Goal: Task Accomplishment & Management: Complete application form

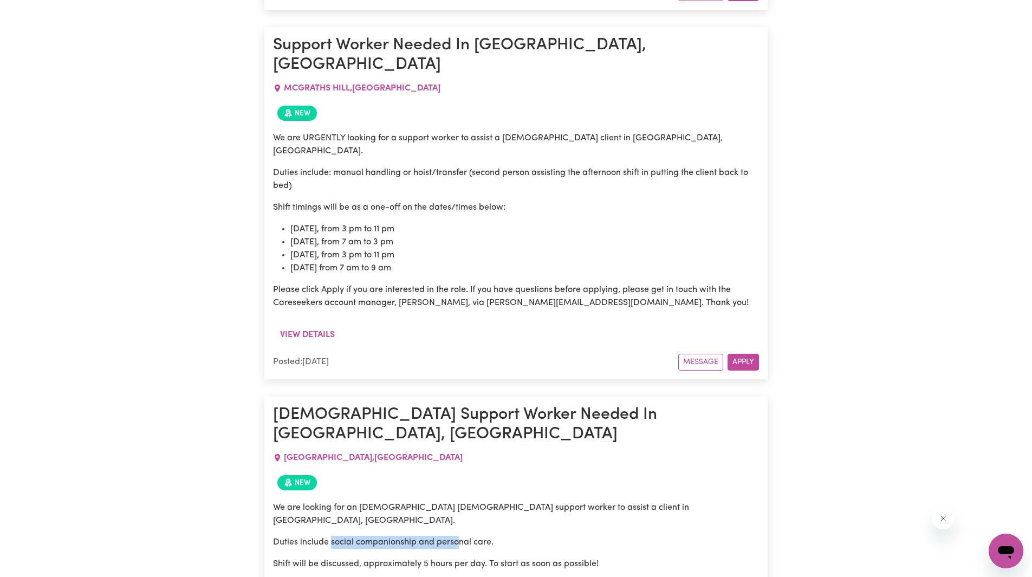
scroll to position [8383, 0]
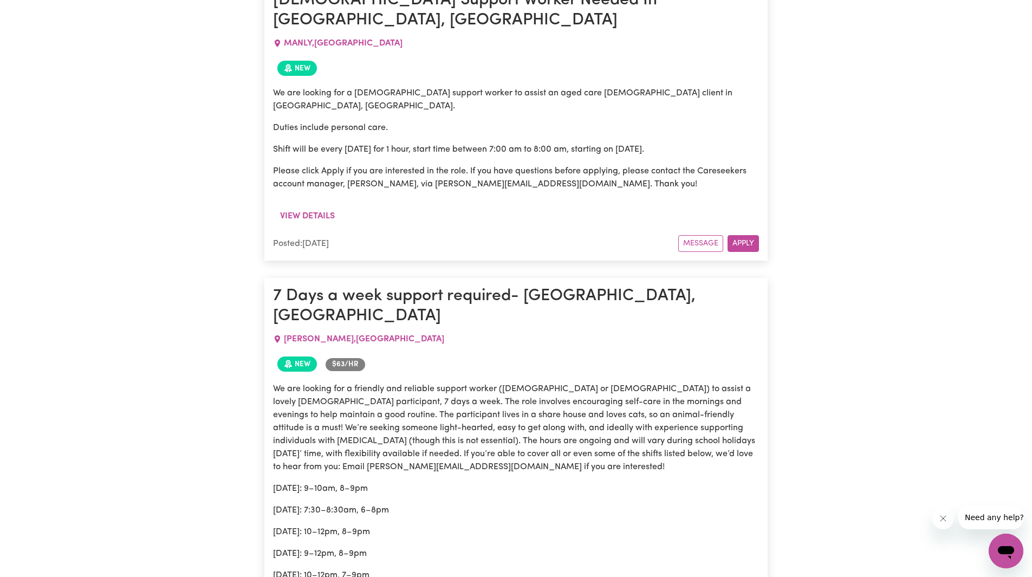
scroll to position [1608, 0]
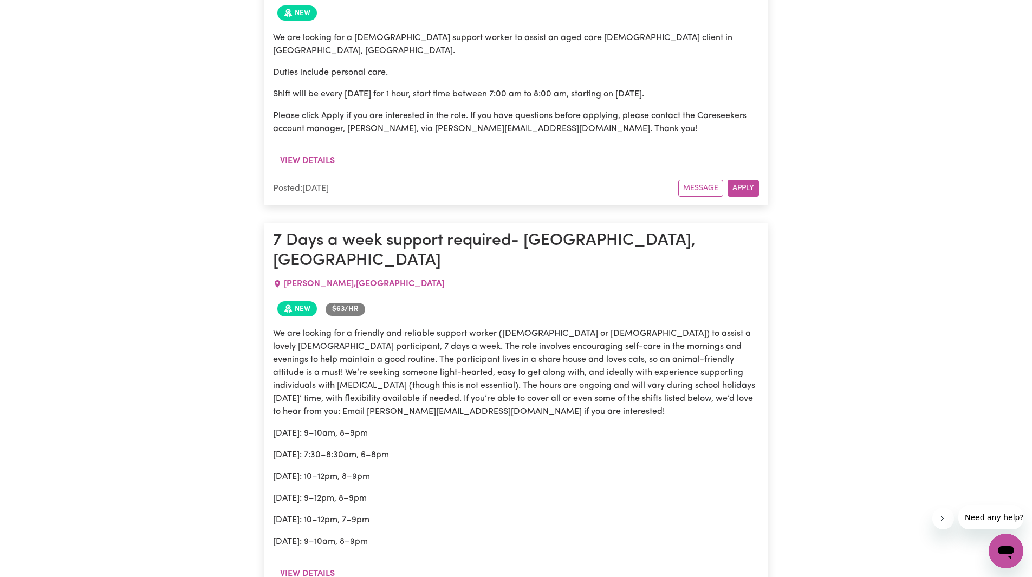
drag, startPoint x: 319, startPoint y: 321, endPoint x: 429, endPoint y: 339, distance: 111.6
click at [428, 338] on div "We are looking for a friendly and reliable support worker ([DEMOGRAPHIC_DATA] o…" at bounding box center [516, 437] width 486 height 221
click at [443, 514] on p "[DATE]: 10–12pm, 7–9pm" at bounding box center [516, 520] width 486 height 13
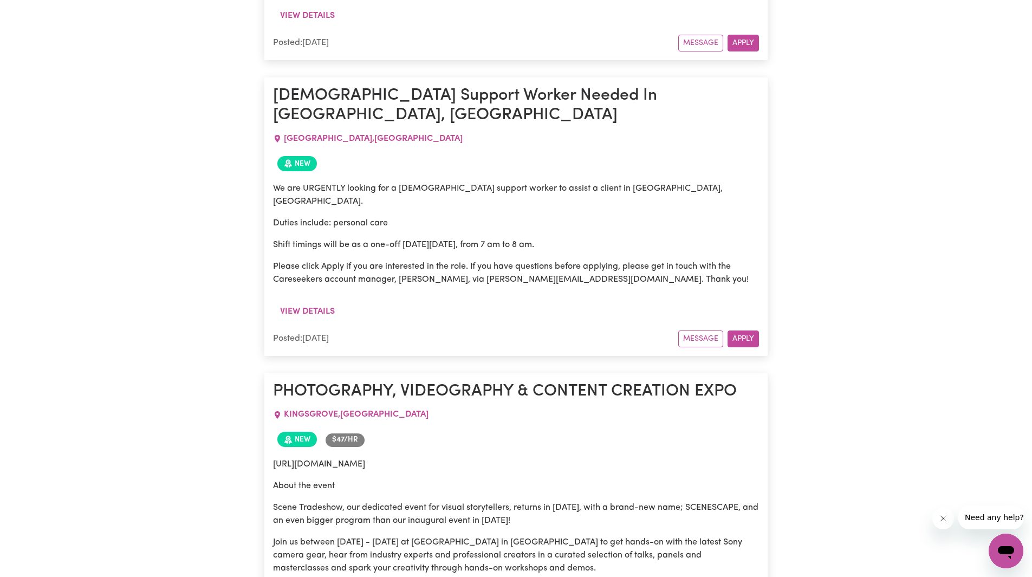
scroll to position [2529, 0]
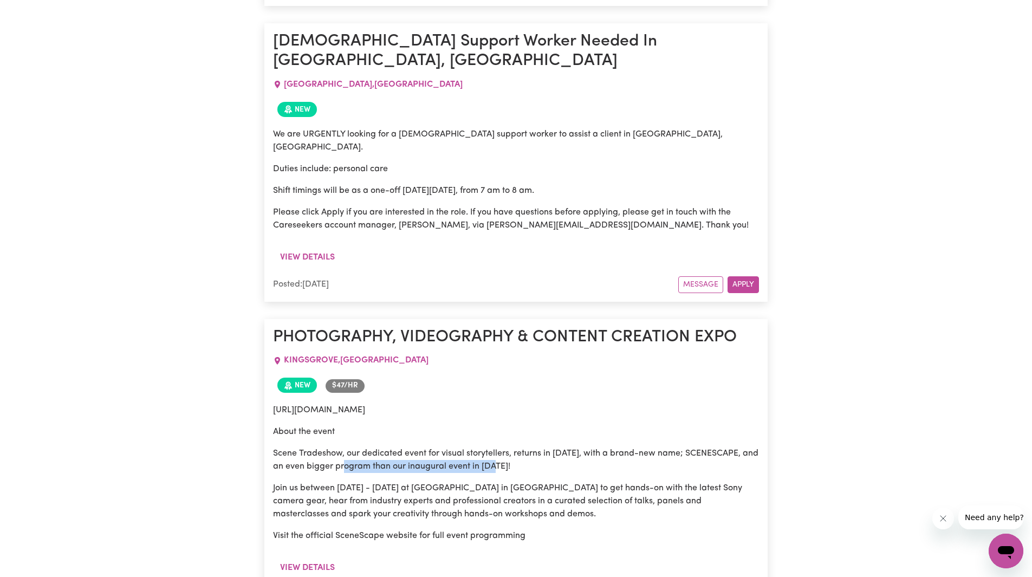
drag, startPoint x: 354, startPoint y: 285, endPoint x: 578, endPoint y: 291, distance: 224.4
click at [569, 447] on p "Scene Tradeshow, our dedicated event for visual storytellers, returns in [DATE]…" at bounding box center [516, 460] width 486 height 26
click at [592, 404] on div "[URL][DOMAIN_NAME] About the event Scene Tradeshow, our dedicated event for vis…" at bounding box center [516, 473] width 486 height 139
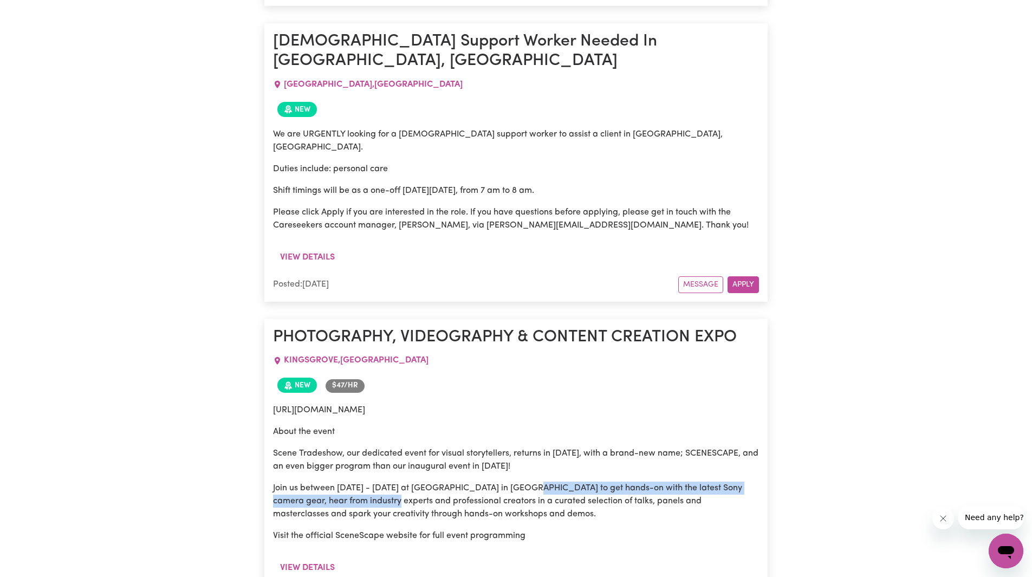
drag, startPoint x: 360, startPoint y: 323, endPoint x: 533, endPoint y: 320, distance: 172.9
click at [529, 482] on p "Join us between [DATE] - [DATE] at [GEOGRAPHIC_DATA] in [GEOGRAPHIC_DATA] to ge…" at bounding box center [516, 501] width 486 height 39
click at [538, 482] on p "Join us between [DATE] - [DATE] at [GEOGRAPHIC_DATA] in [GEOGRAPHIC_DATA] to ge…" at bounding box center [516, 501] width 486 height 39
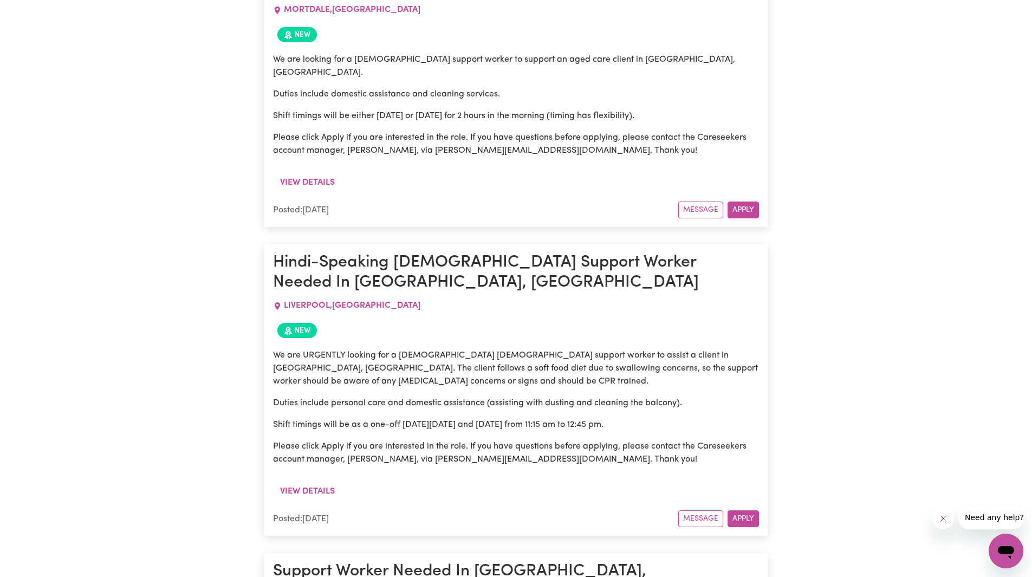
scroll to position [3884, 0]
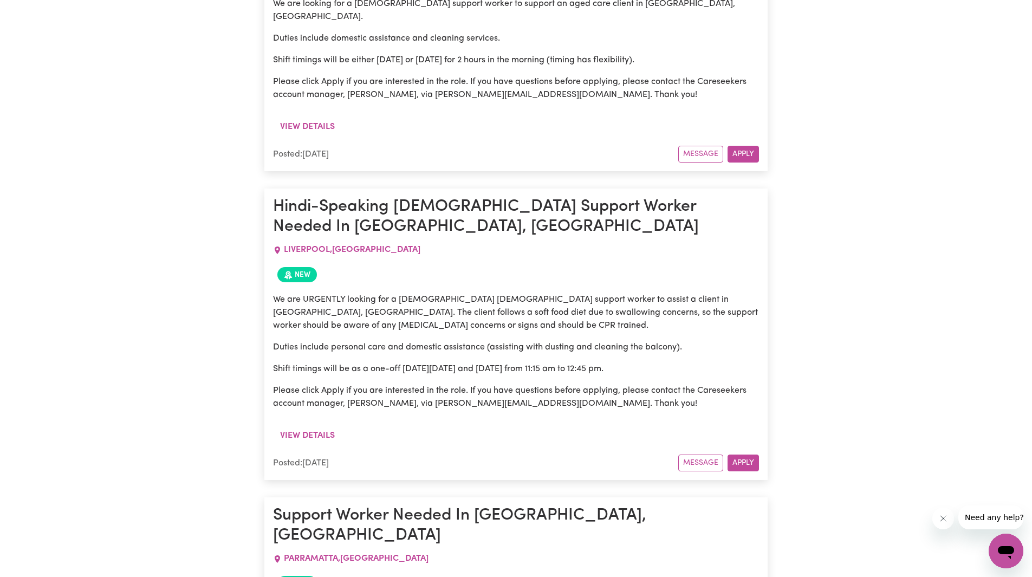
drag, startPoint x: 351, startPoint y: 314, endPoint x: 496, endPoint y: 331, distance: 146.2
drag, startPoint x: 314, startPoint y: 360, endPoint x: 645, endPoint y: 364, distance: 331.2
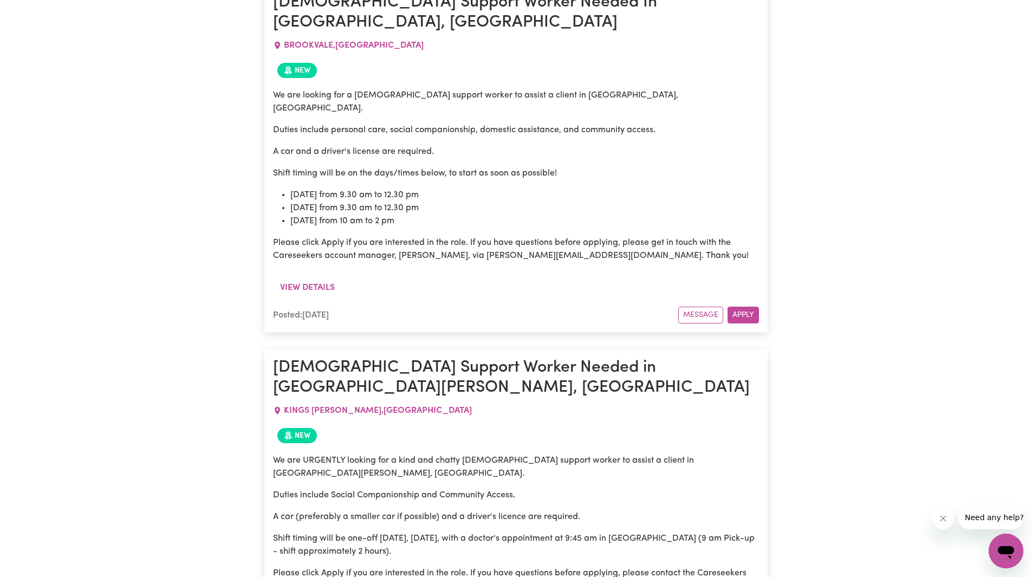
scroll to position [6161, 0]
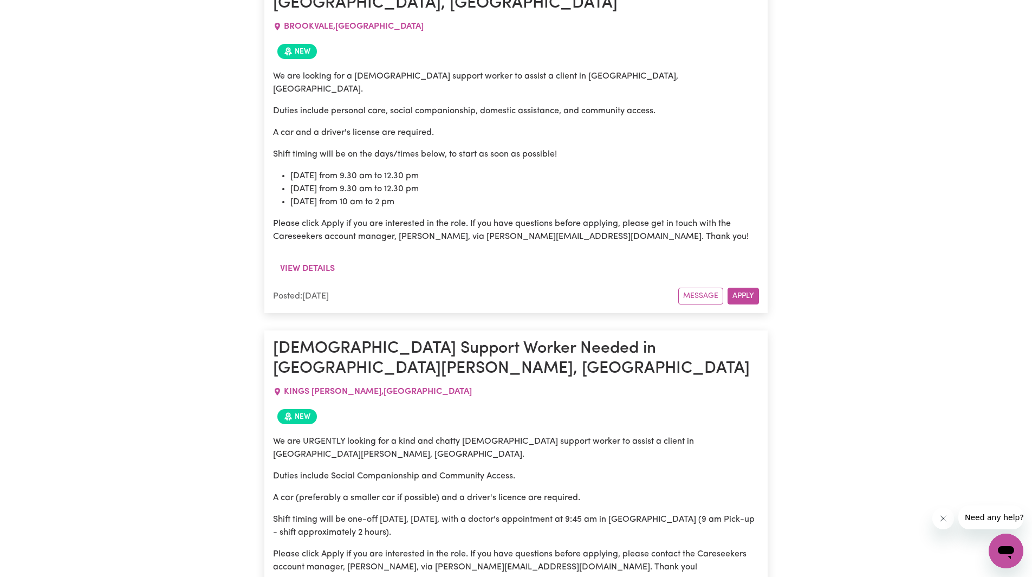
drag, startPoint x: 582, startPoint y: 261, endPoint x: 688, endPoint y: 290, distance: 110.2
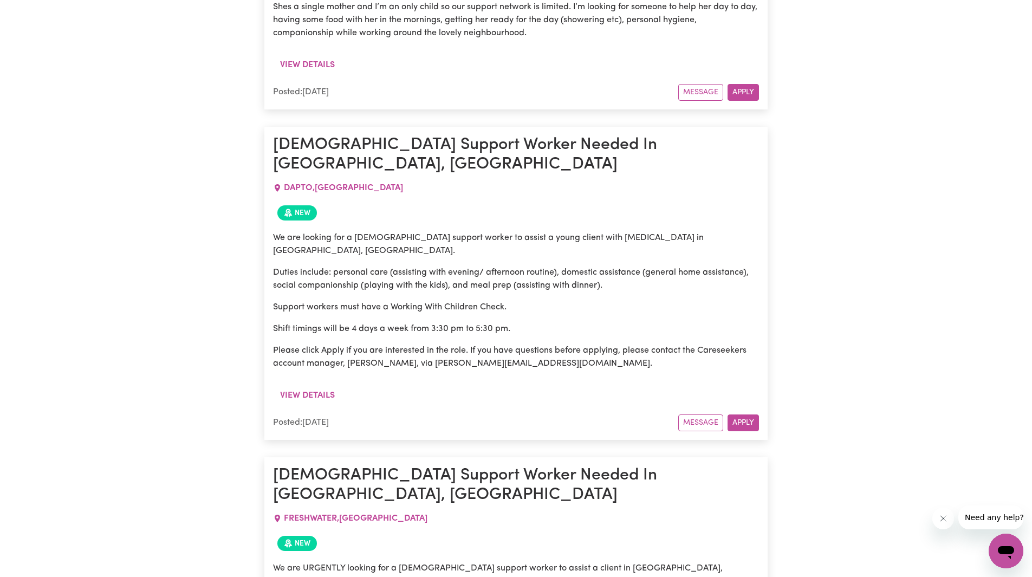
scroll to position [6974, 0]
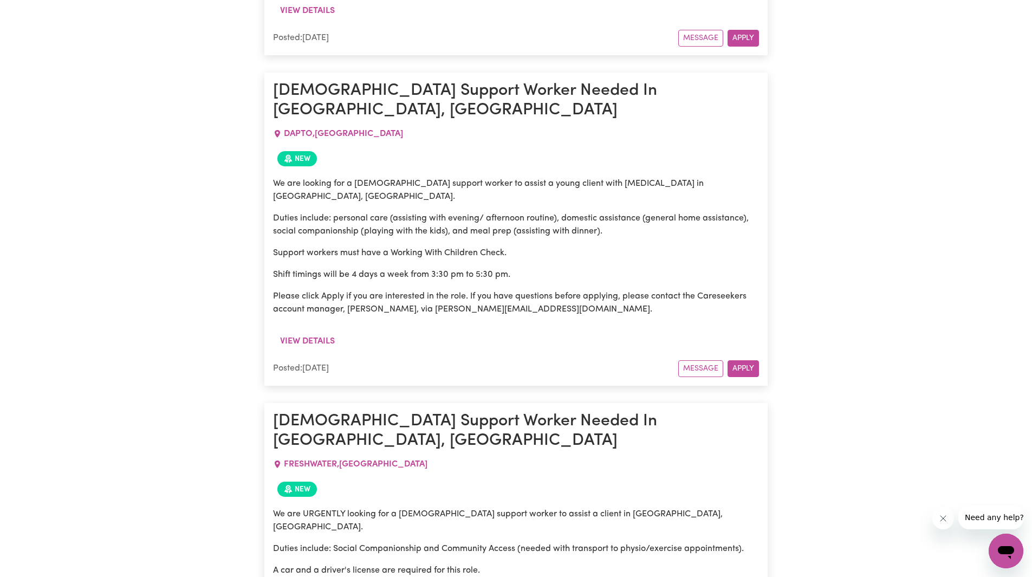
drag, startPoint x: 472, startPoint y: 251, endPoint x: 627, endPoint y: 260, distance: 155.3
drag, startPoint x: 358, startPoint y: 258, endPoint x: 636, endPoint y: 290, distance: 279.9
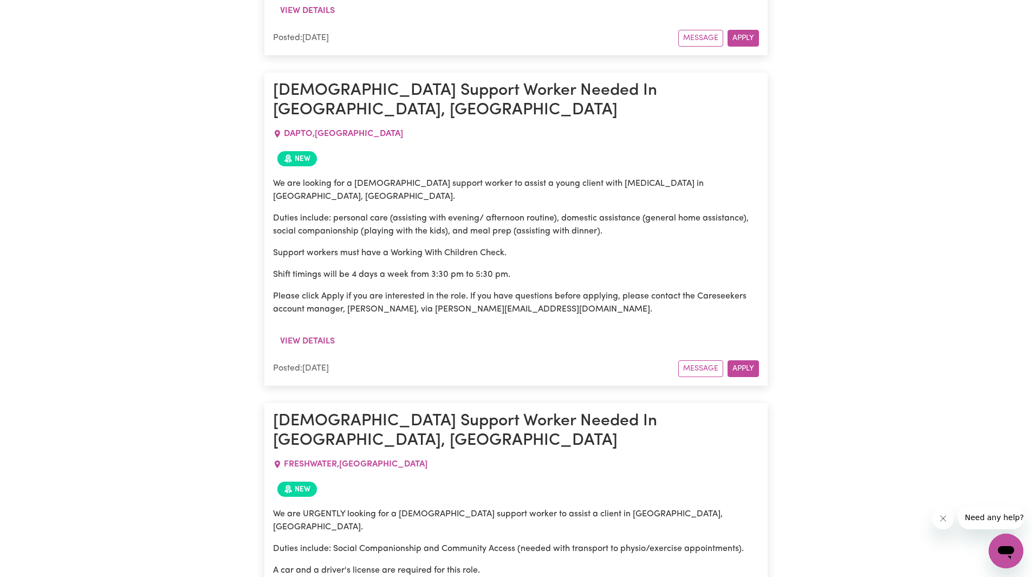
drag, startPoint x: 402, startPoint y: 317, endPoint x: 584, endPoint y: 328, distance: 183.0
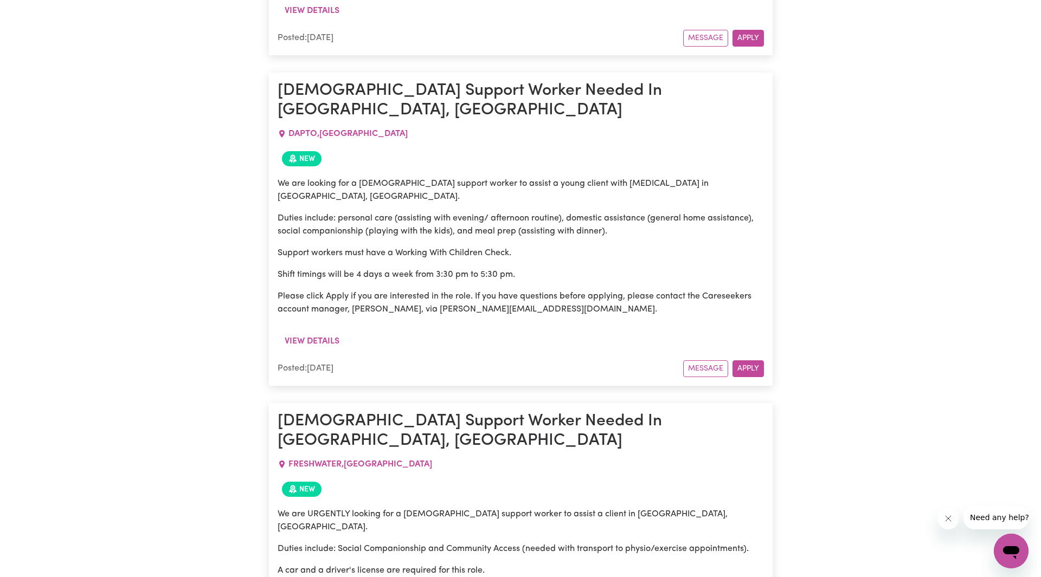
scroll to position [7028, 0]
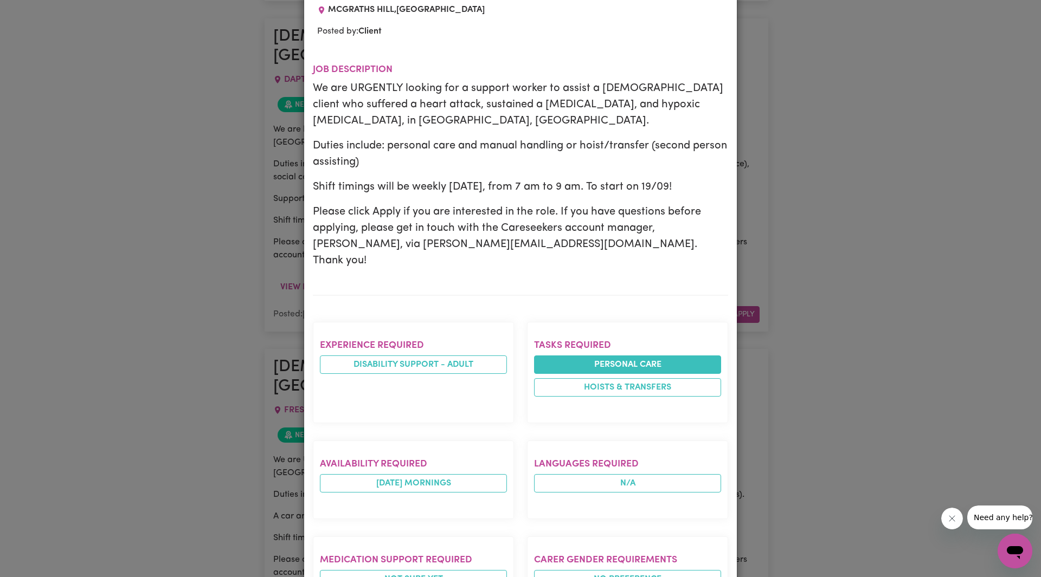
scroll to position [163, 0]
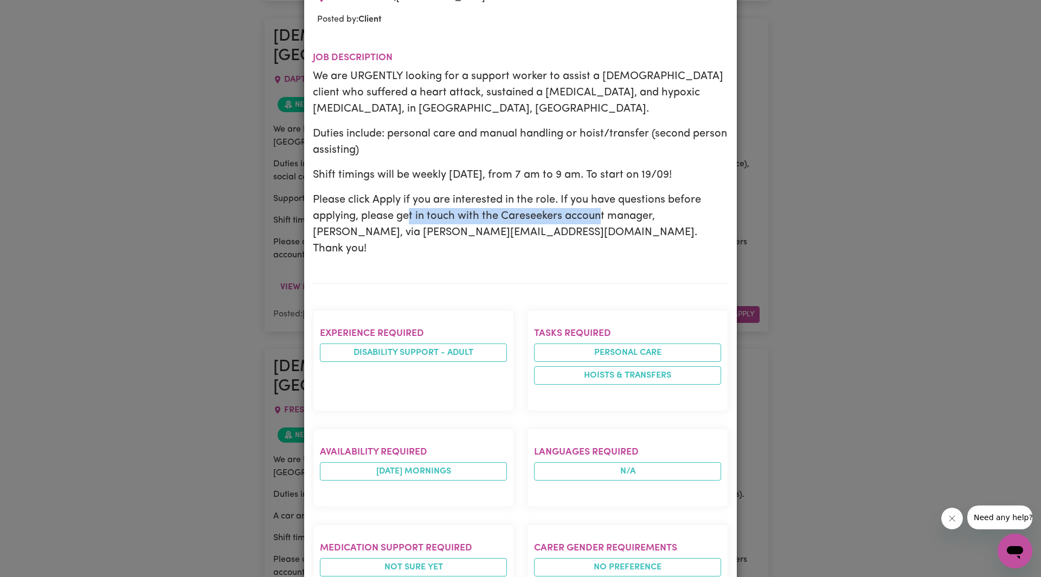
drag, startPoint x: 406, startPoint y: 188, endPoint x: 612, endPoint y: 204, distance: 206.6
click at [608, 201] on p "Please click Apply if you are interested in the role. If you have questions bef…" at bounding box center [520, 224] width 415 height 65
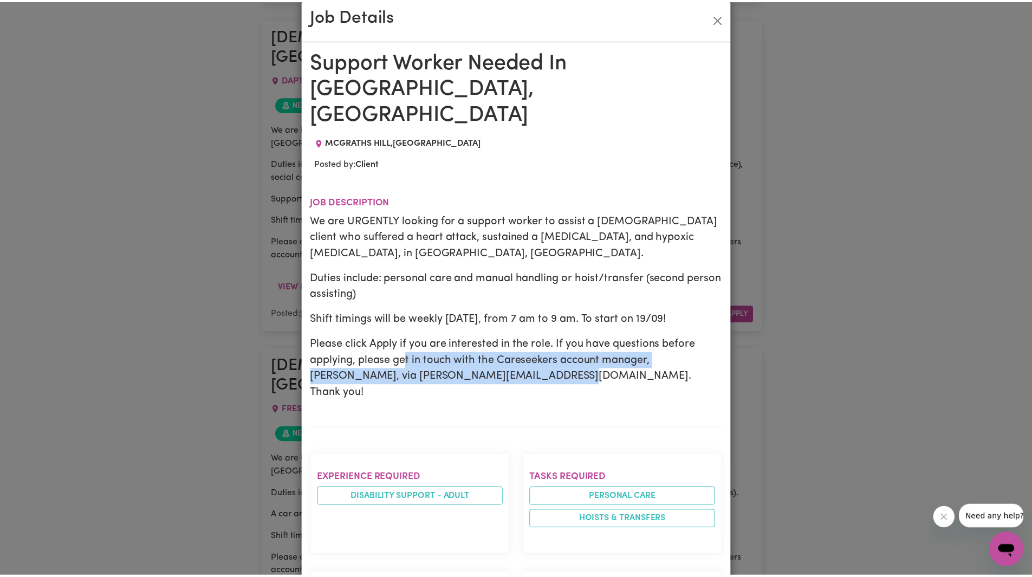
scroll to position [0, 0]
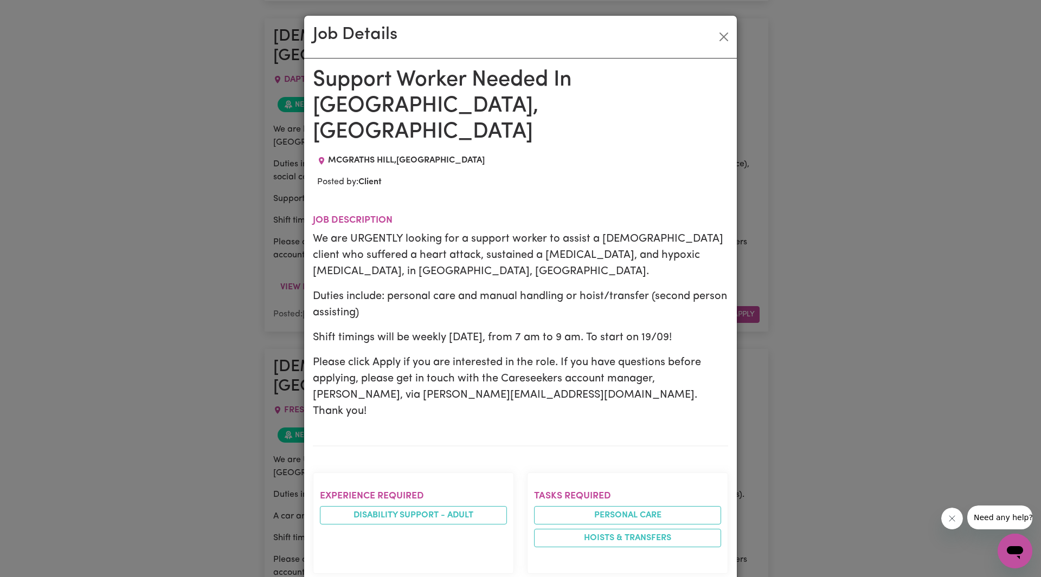
click at [648, 231] on p "We are URGENTLY looking for a support worker to assist a [DEMOGRAPHIC_DATA] cli…" at bounding box center [520, 255] width 415 height 49
click at [720, 31] on button "Close" at bounding box center [723, 36] width 17 height 17
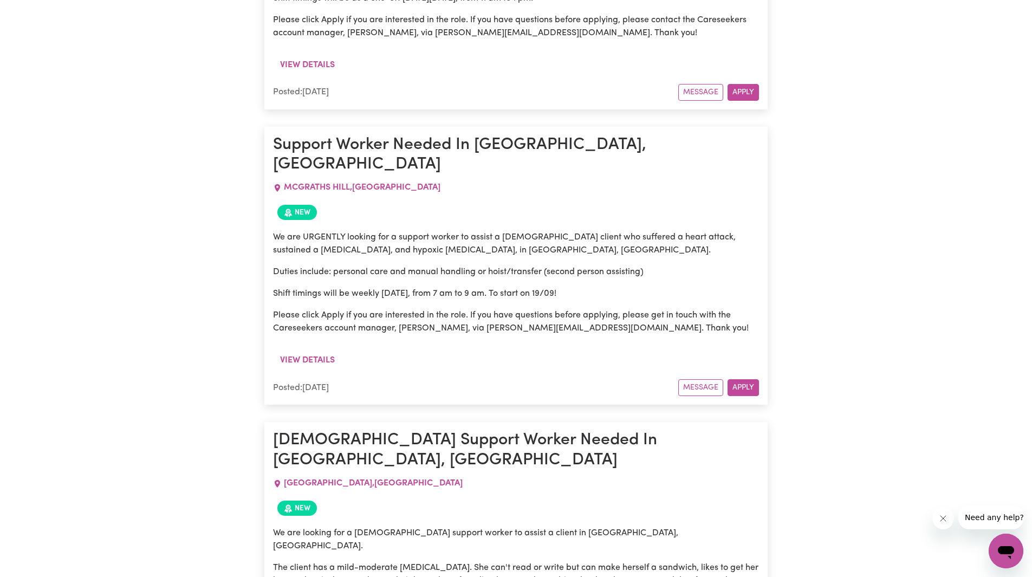
scroll to position [7570, 0]
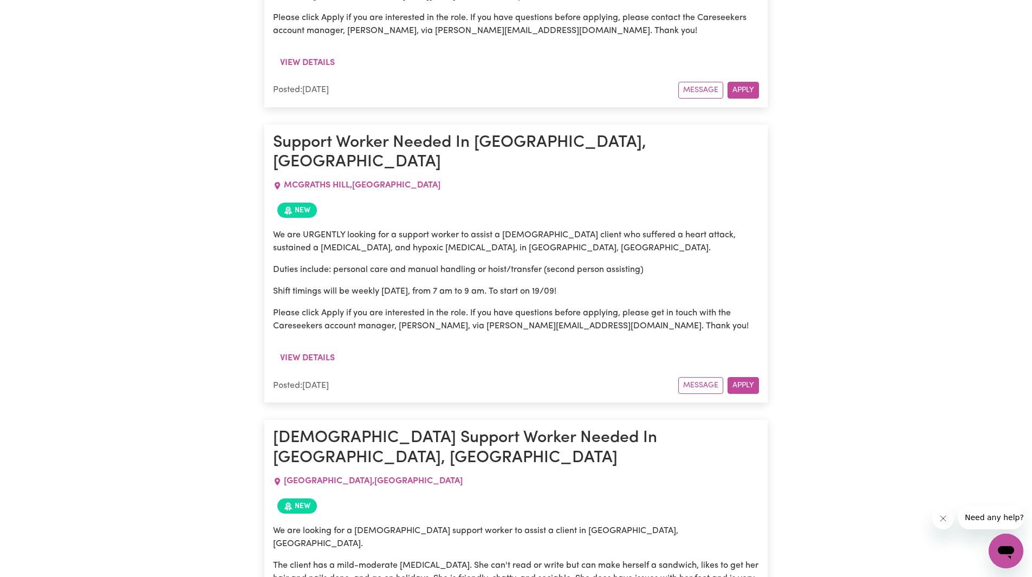
drag, startPoint x: 464, startPoint y: 224, endPoint x: 605, endPoint y: 282, distance: 152.9
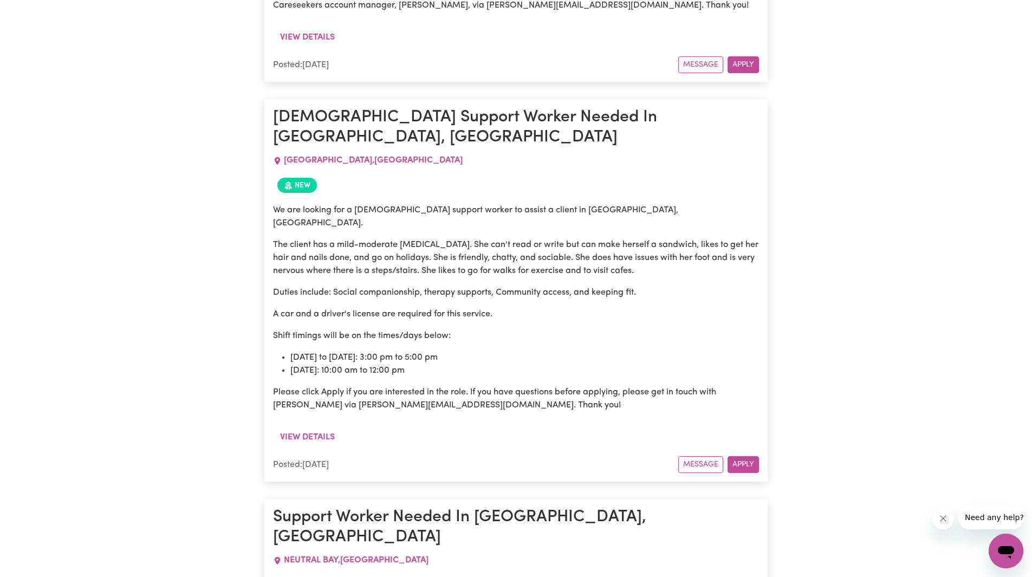
scroll to position [7895, 0]
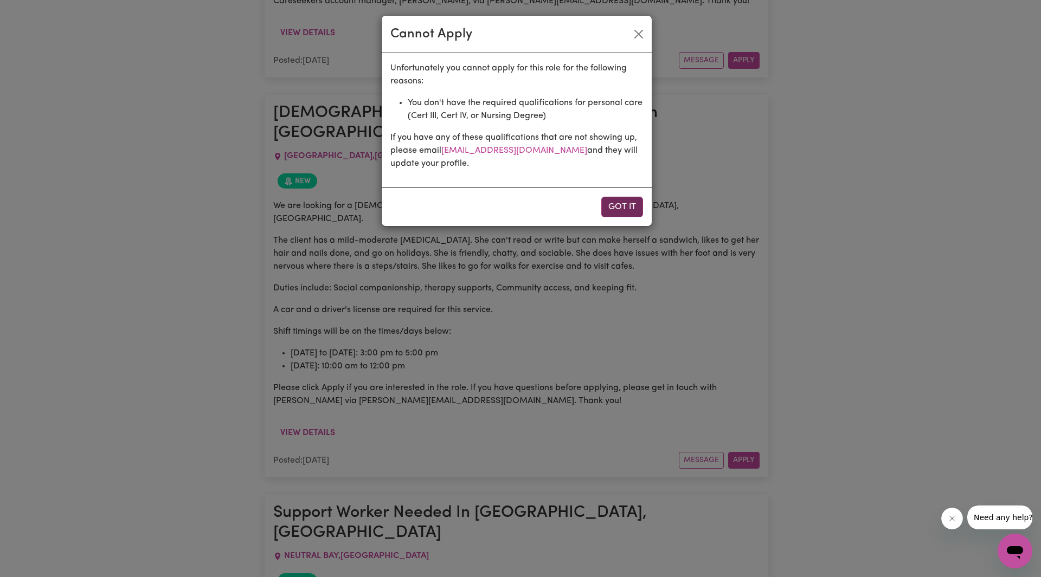
click at [611, 206] on button "Got it" at bounding box center [622, 207] width 42 height 21
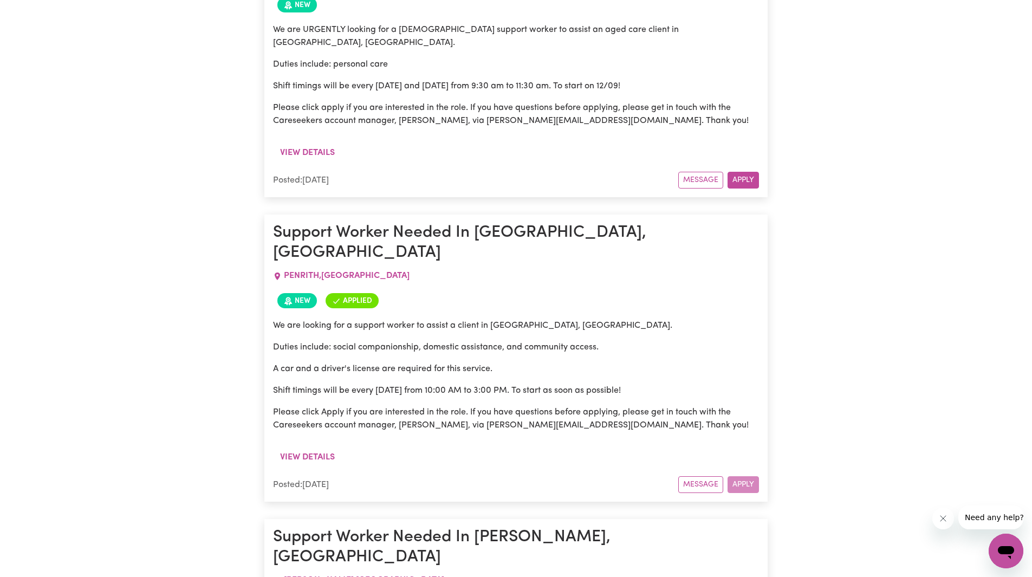
scroll to position [8816, 0]
